Goal: Transaction & Acquisition: Purchase product/service

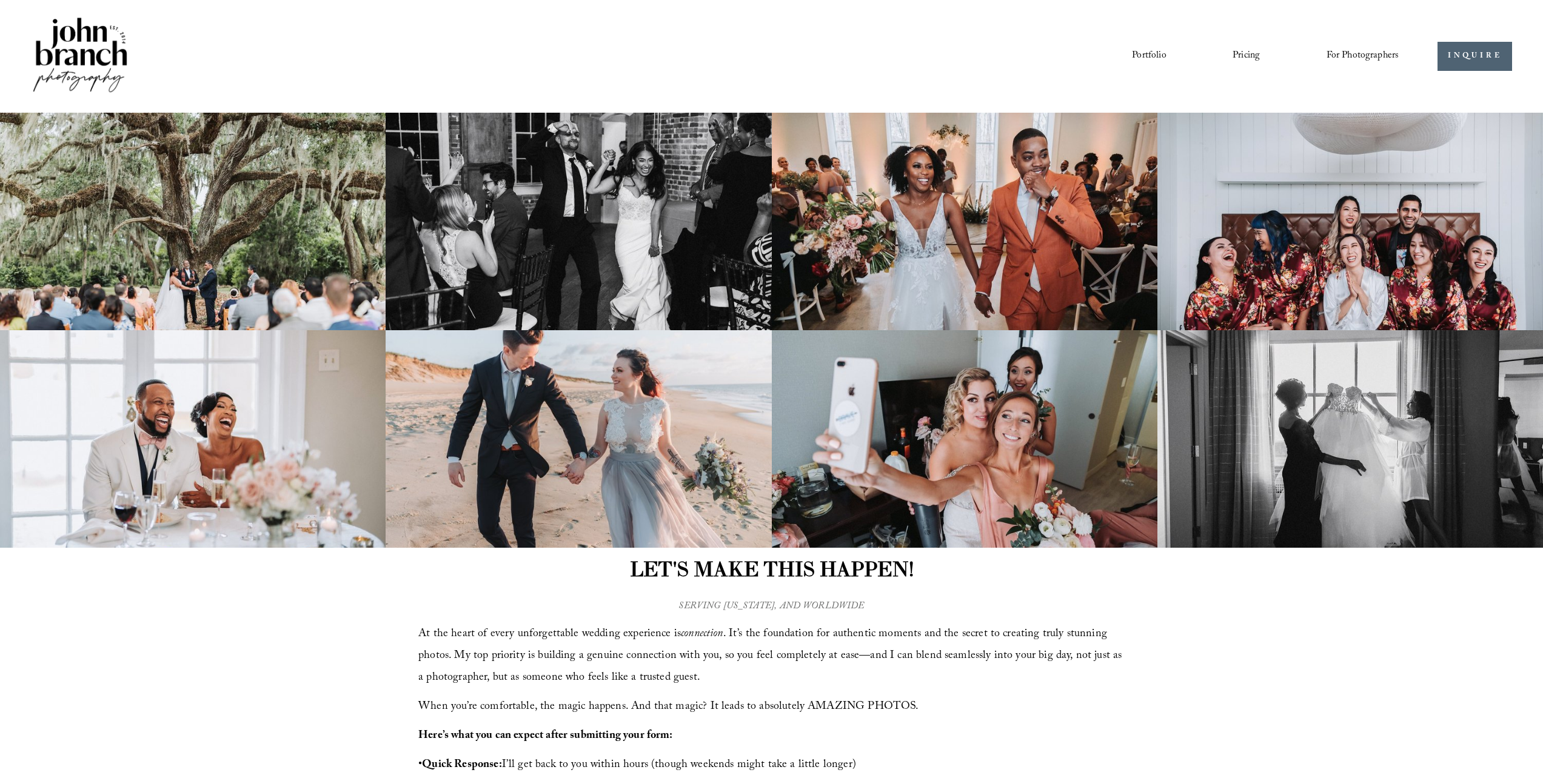
click at [57, 35] on img at bounding box center [79, 56] width 98 height 82
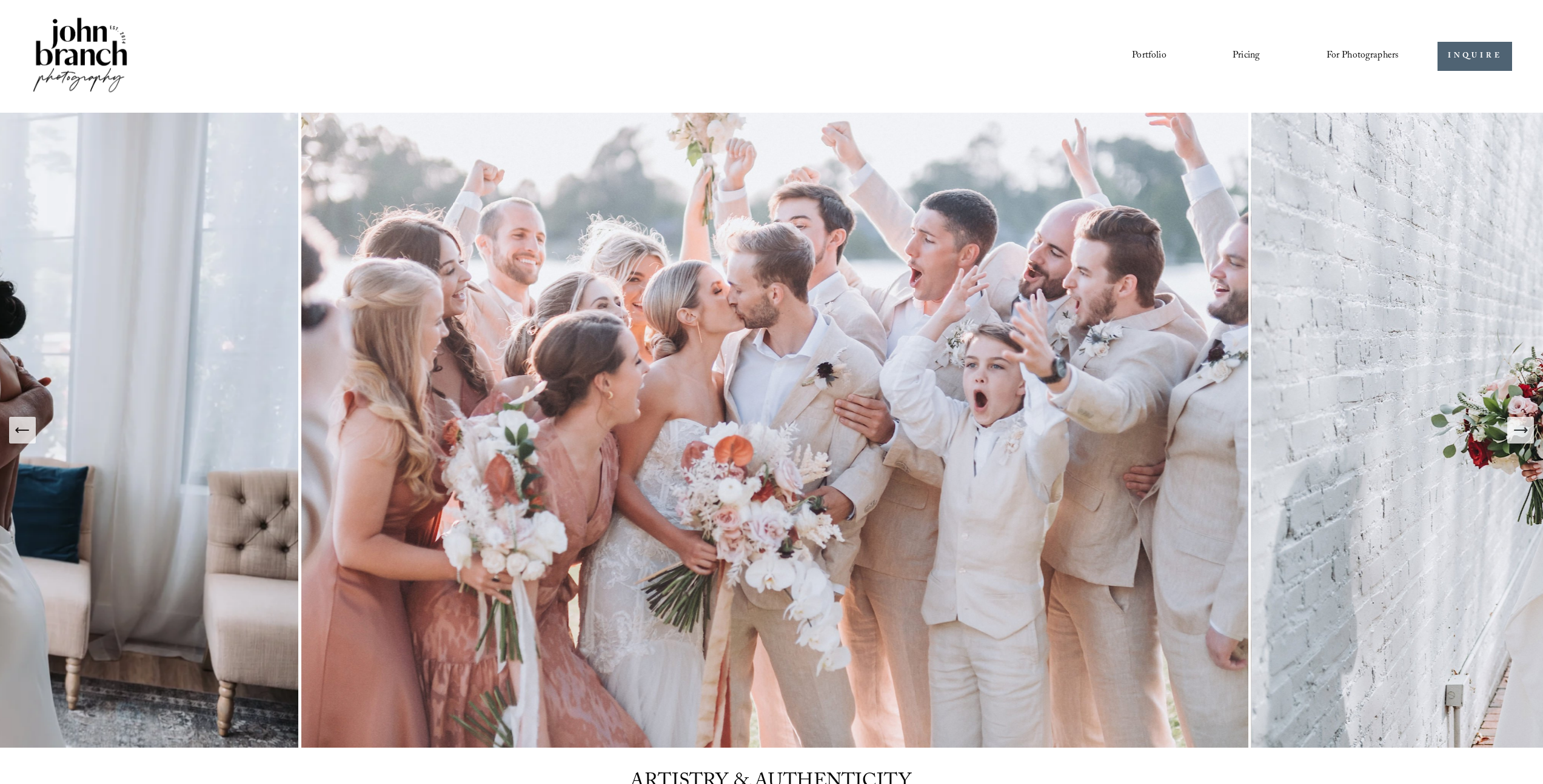
click at [1258, 64] on nav "Portfolio Pricing For Photographers Presets Education Courses Blog" at bounding box center [1265, 57] width 266 height 20
click at [1255, 54] on link "Pricing" at bounding box center [1246, 57] width 28 height 20
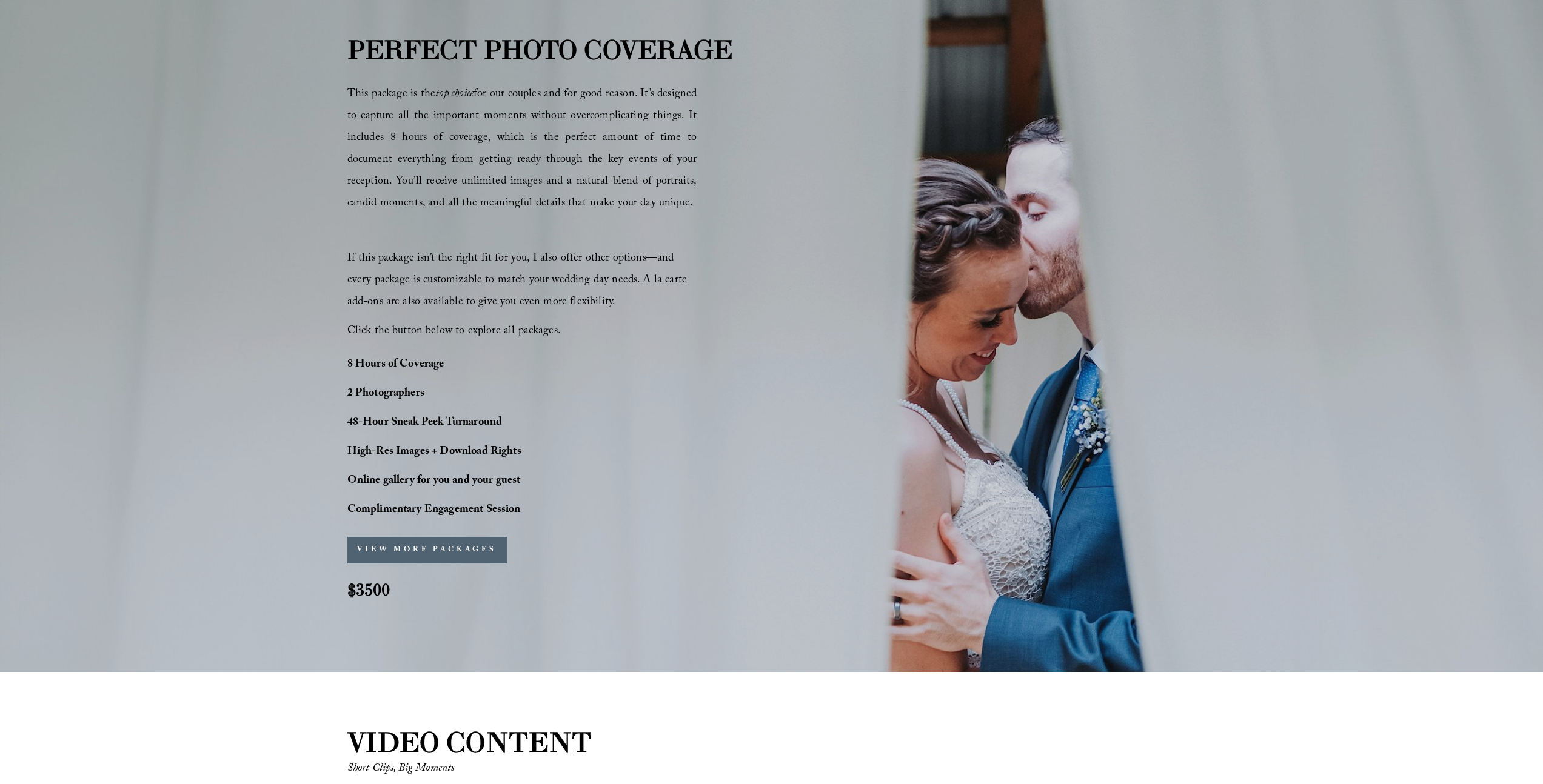
scroll to position [860, 0]
click at [564, 284] on span "If this package isn’t the right fit for you, I also offer other options—and eve…" at bounding box center [519, 280] width 343 height 62
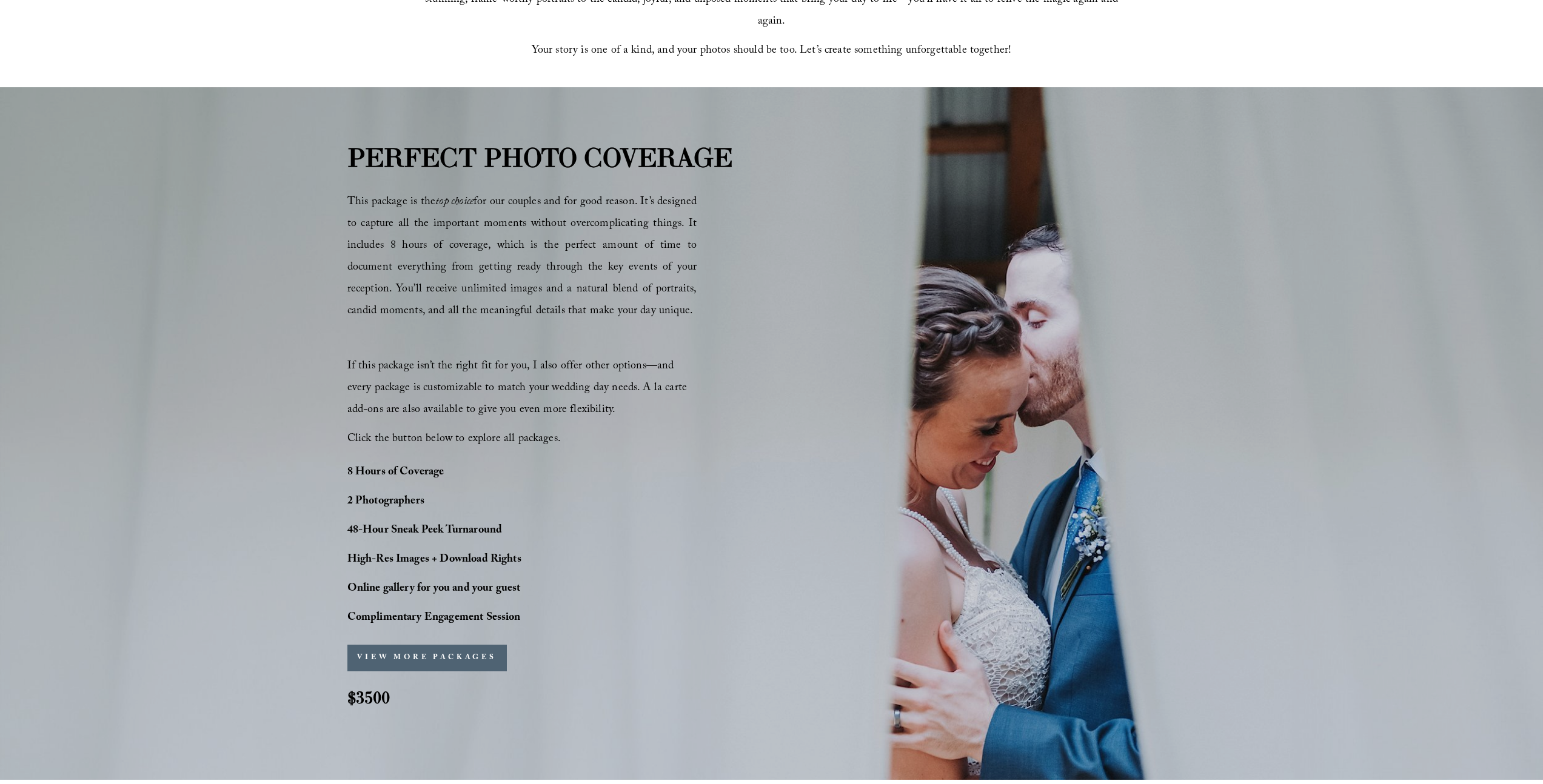
scroll to position [0, 0]
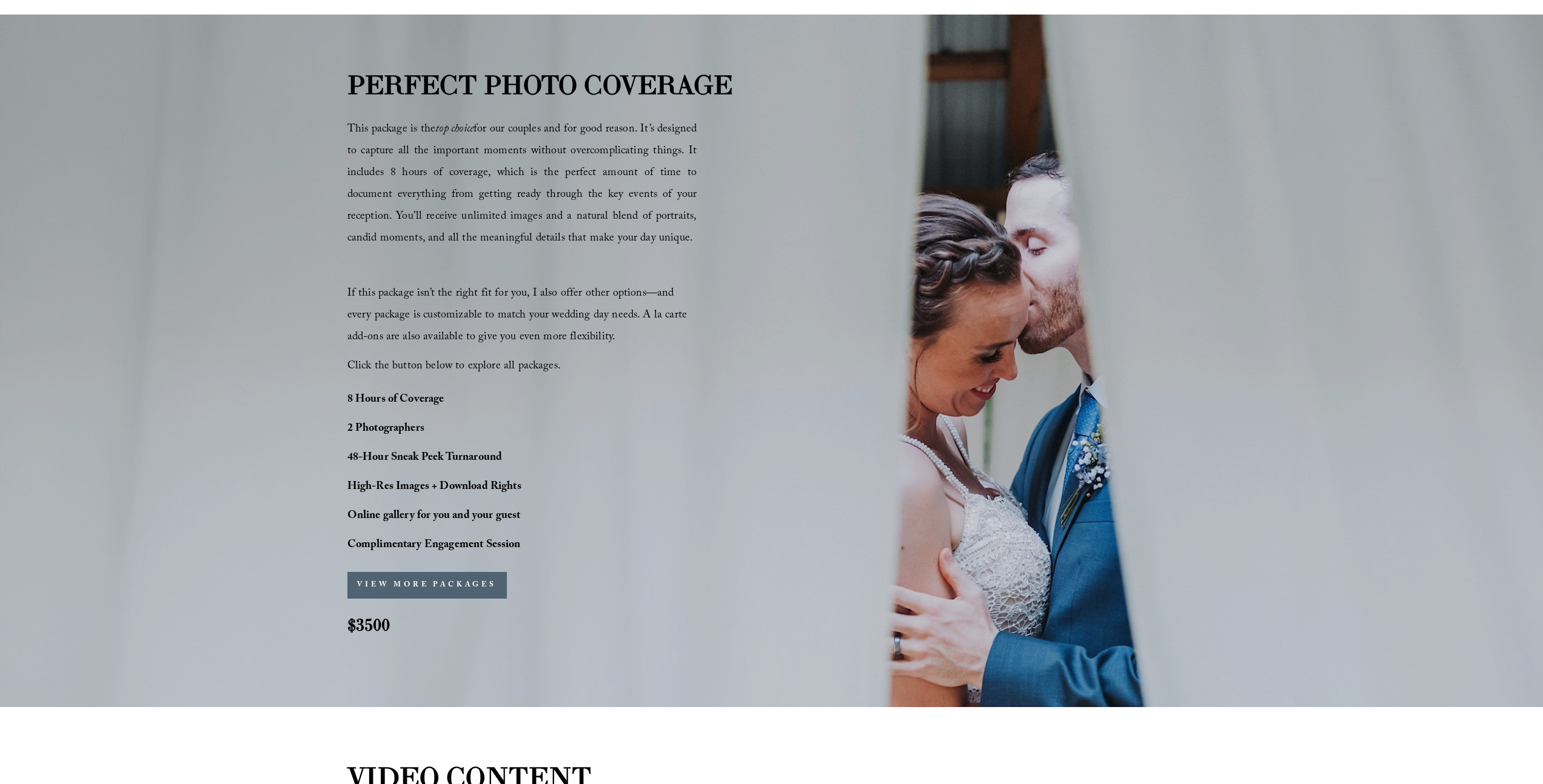
click at [465, 592] on button "VIEW MORE PACKAGES" at bounding box center [427, 585] width 160 height 27
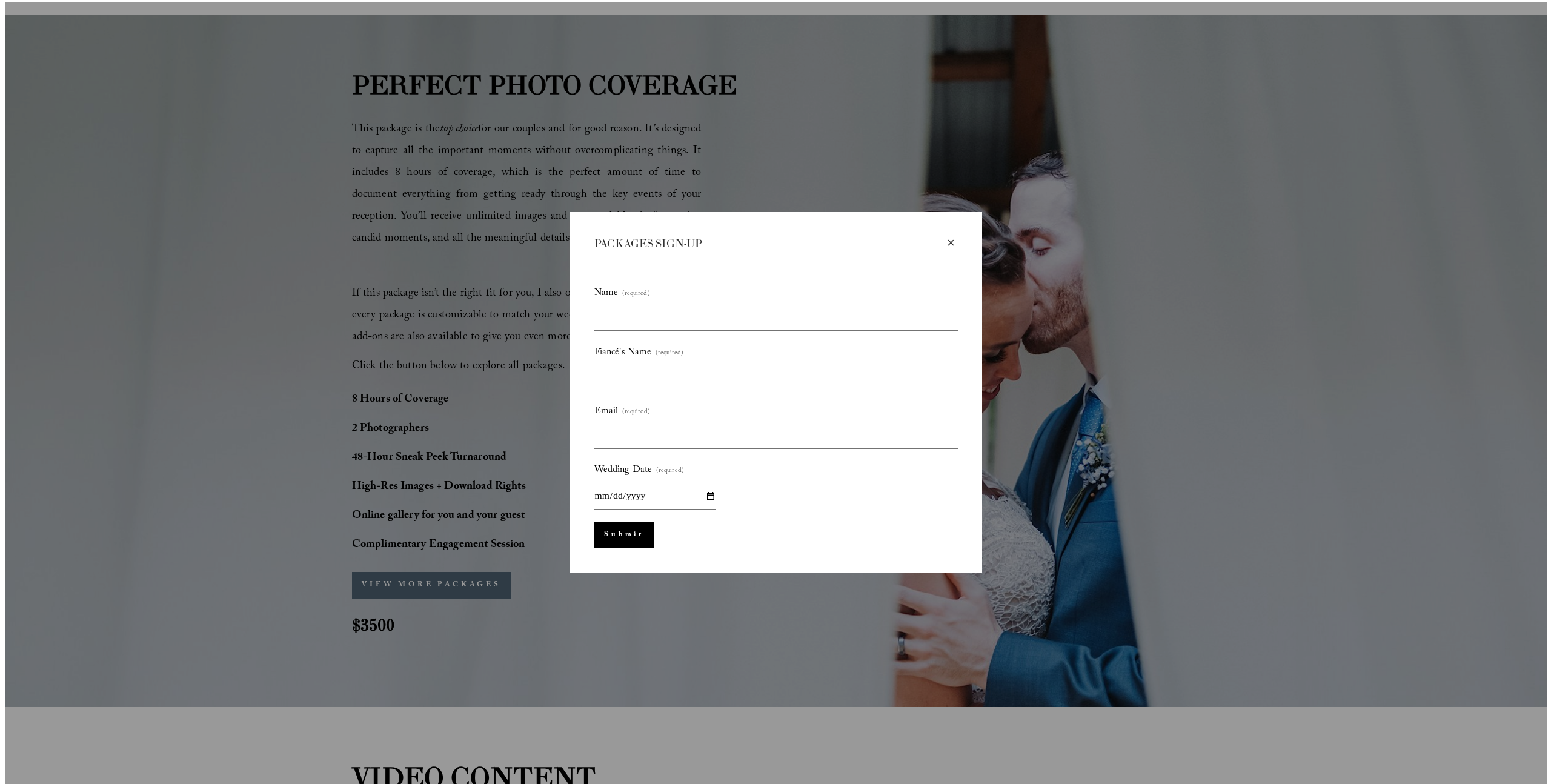
scroll to position [828, 0]
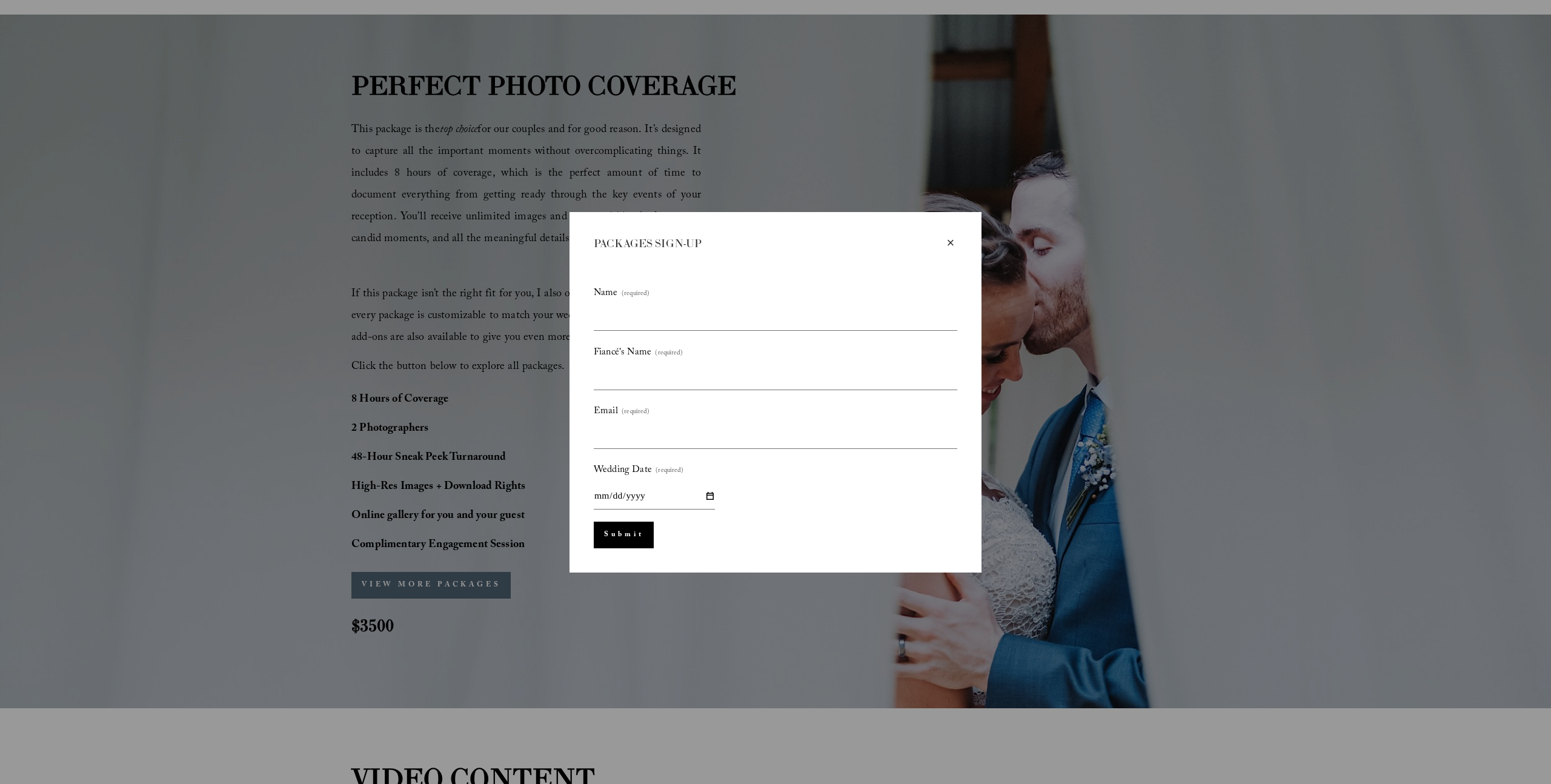
click at [952, 244] on div "×" at bounding box center [950, 243] width 13 height 13
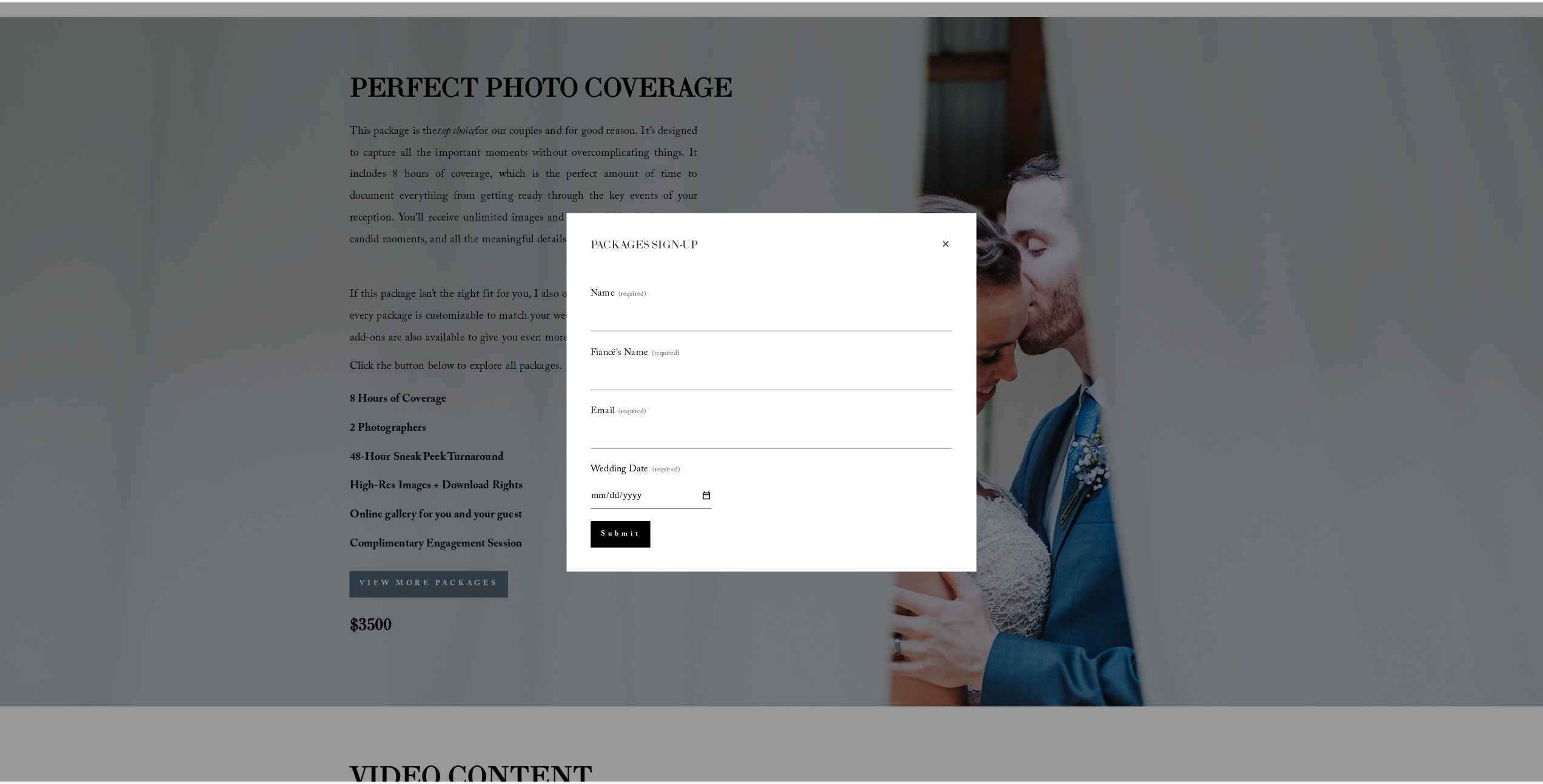
scroll to position [826, 0]
